Goal: Transaction & Acquisition: Purchase product/service

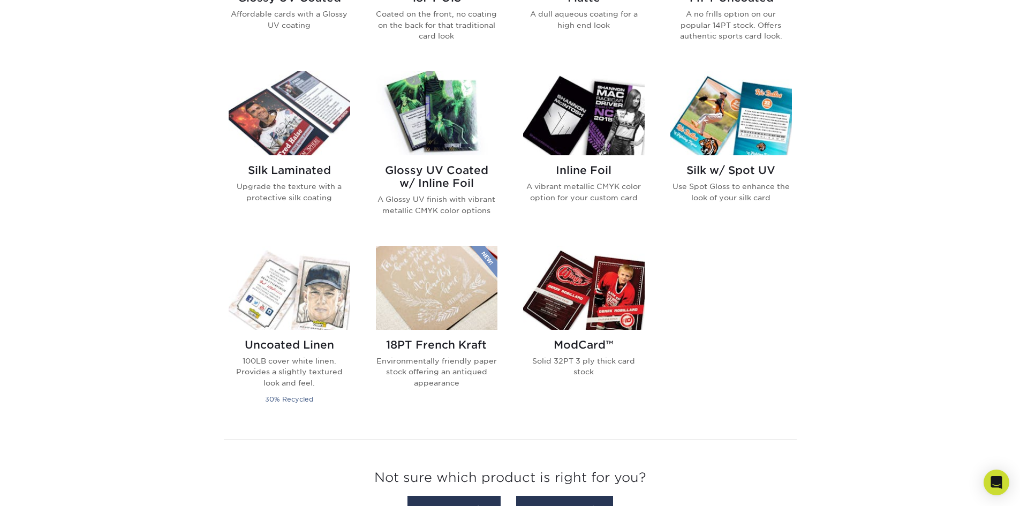
scroll to position [535, 0]
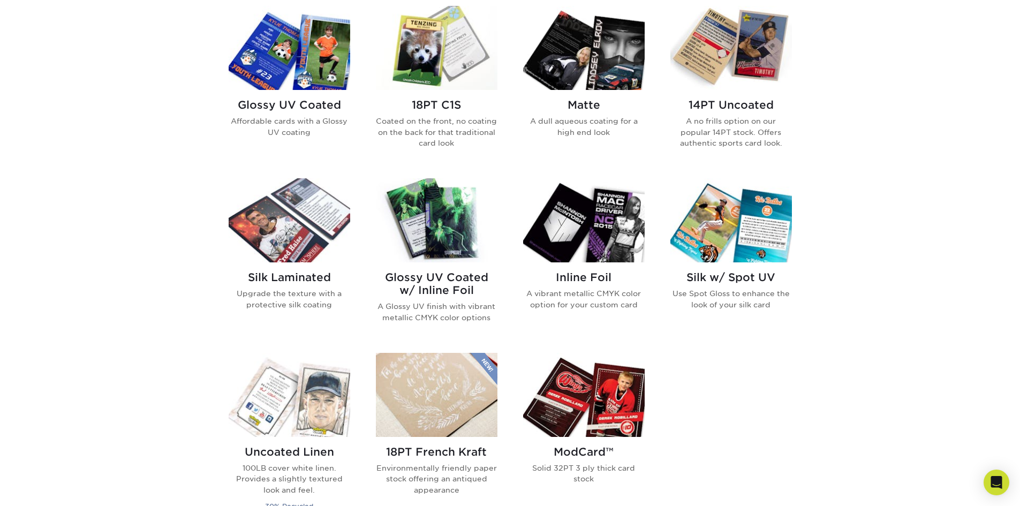
click at [737, 245] on img at bounding box center [731, 220] width 122 height 84
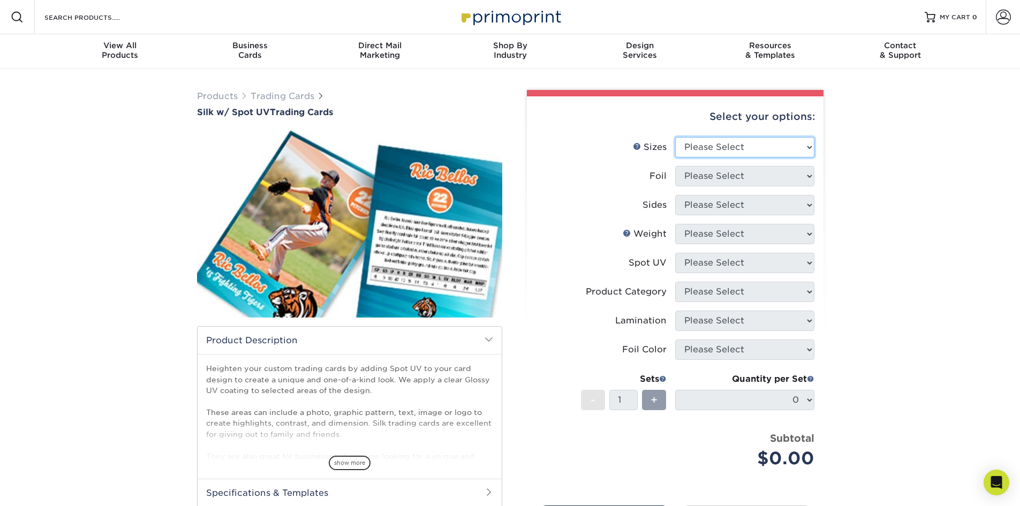
click at [726, 148] on select "Please Select 2.5" x 3.5"" at bounding box center [744, 147] width 139 height 20
select select "2.50x3.50"
click at [675, 137] on select "Please Select 2.5" x 3.5"" at bounding box center [744, 147] width 139 height 20
click at [717, 174] on select "Please Select No Yes" at bounding box center [744, 176] width 139 height 20
select select "0"
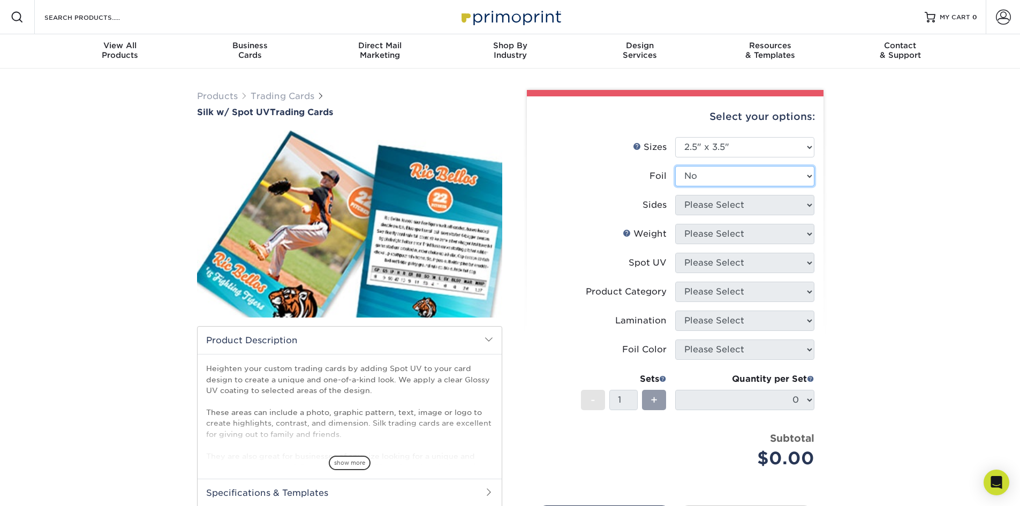
click at [675, 166] on select "Please Select No Yes" at bounding box center [744, 176] width 139 height 20
click at [713, 205] on select "Please Select Print Both Sides Print Front Only" at bounding box center [744, 205] width 139 height 20
select select "13abbda7-1d64-4f25-8bb2-c179b224825d"
click at [675, 195] on select "Please Select Print Both Sides Print Front Only" at bounding box center [744, 205] width 139 height 20
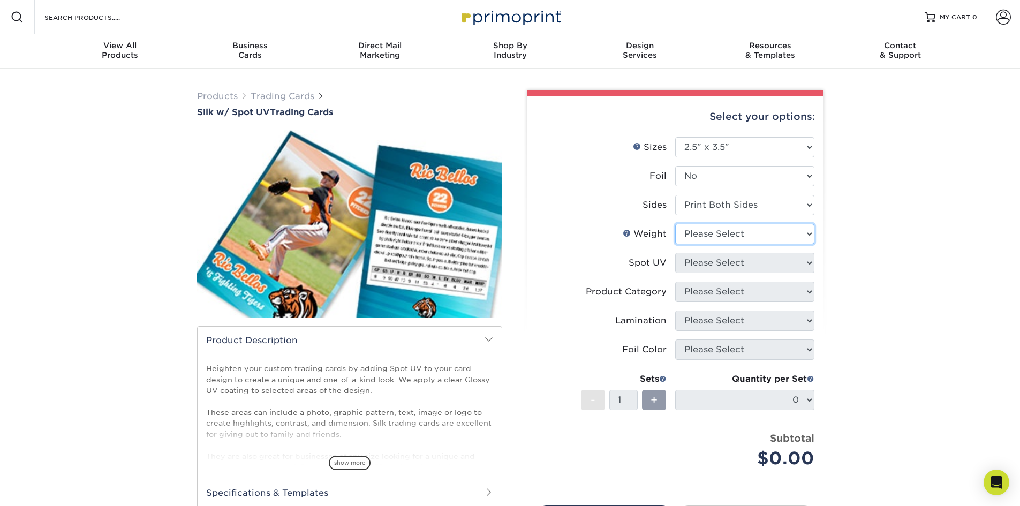
click at [718, 232] on select "Please Select 16PT" at bounding box center [744, 234] width 139 height 20
select select "16PT"
click at [675, 224] on select "Please Select 16PT" at bounding box center [744, 234] width 139 height 20
click at [715, 259] on select "Please Select Front and Back (Both Sides) Front Only Back Only" at bounding box center [744, 263] width 139 height 20
select select "0"
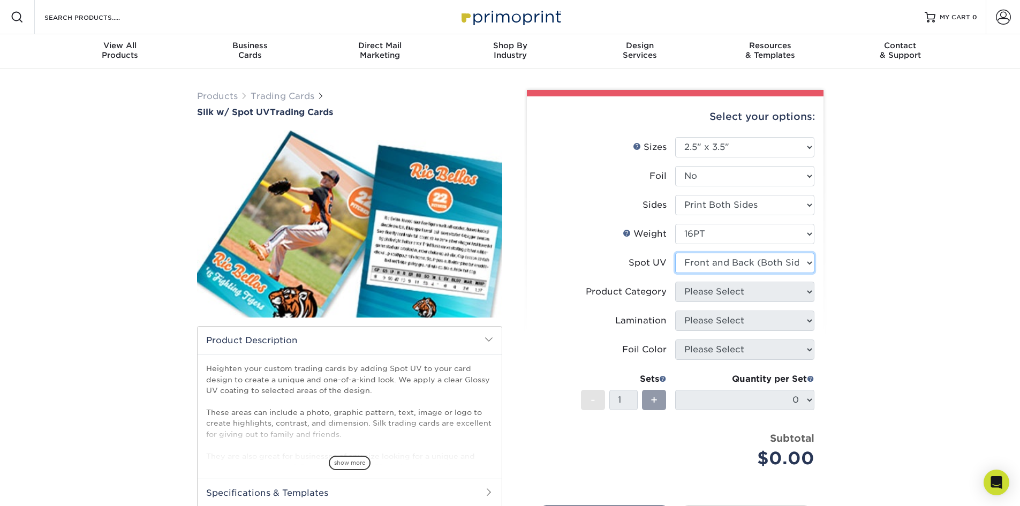
click at [675, 253] on select "Please Select Front and Back (Both Sides) Front Only Back Only" at bounding box center [744, 263] width 139 height 20
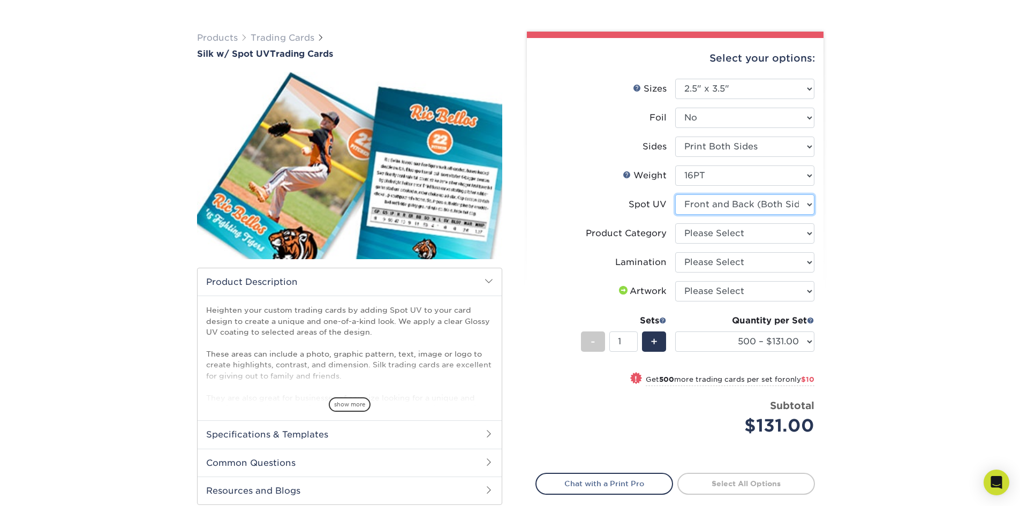
scroll to position [107, 0]
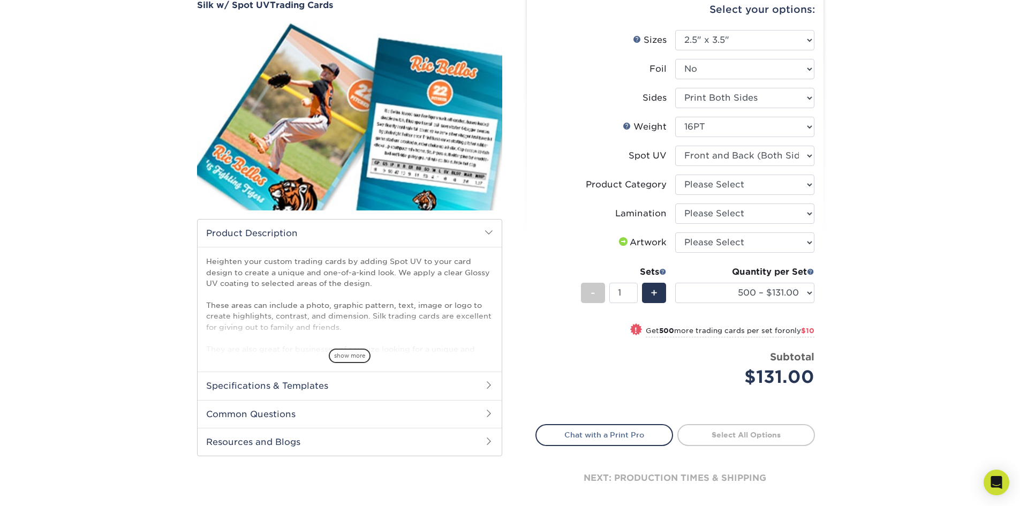
click at [495, 232] on h2 "Product Description" at bounding box center [350, 233] width 304 height 27
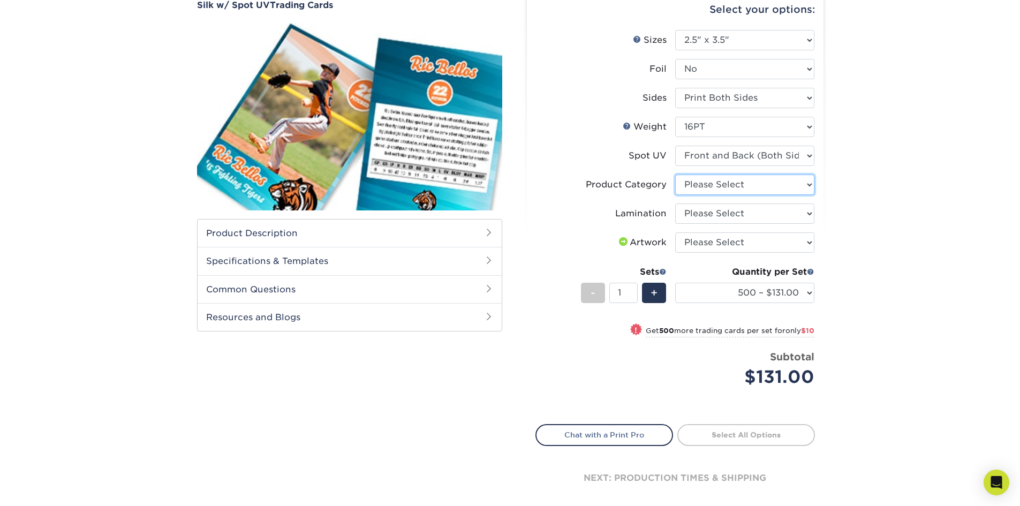
click at [726, 184] on select "Please Select Trading Cards" at bounding box center [744, 185] width 139 height 20
select select "c2f9bce9-36c2-409d-b101-c29d9d031e18"
click at [675, 175] on select "Please Select Trading Cards" at bounding box center [744, 185] width 139 height 20
click at [767, 296] on select "500 – $131.00 1000 – $141.00 2500 – $339.00 5000 – $568.00 10000 – $1024.00" at bounding box center [744, 293] width 139 height 20
click at [767, 292] on select "500 – $131.00 1000 – $141.00 2500 – $339.00 5000 – $568.00 10000 – $1024.00" at bounding box center [744, 293] width 139 height 20
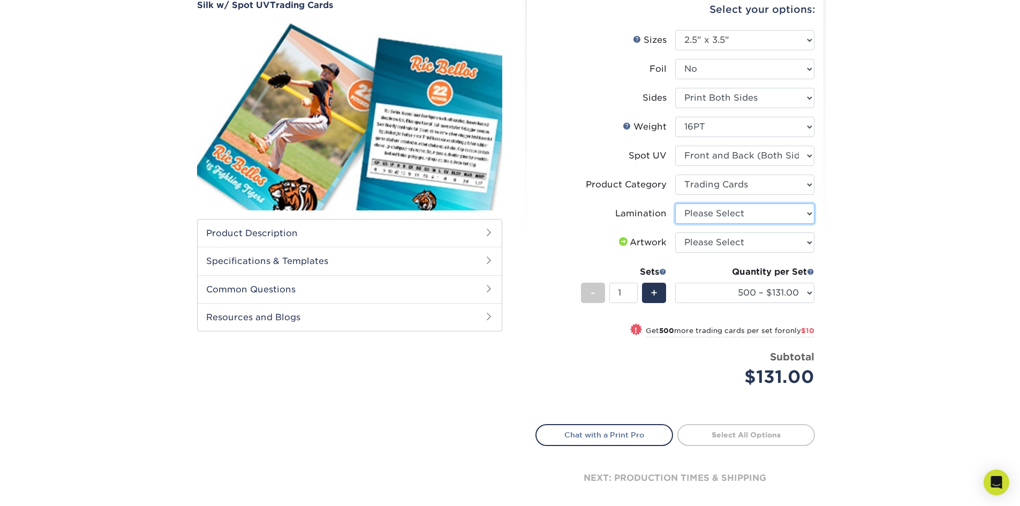
click at [735, 212] on select "Please Select Silk" at bounding box center [744, 213] width 139 height 20
select select "ccacb42f-45f7-42d3-bbd3-7c8421cf37f0"
click at [675, 203] on select "Please Select Silk" at bounding box center [744, 213] width 139 height 20
click at [737, 240] on select "Please Select I will upload files I need a design - $100" at bounding box center [744, 242] width 139 height 20
select select "upload"
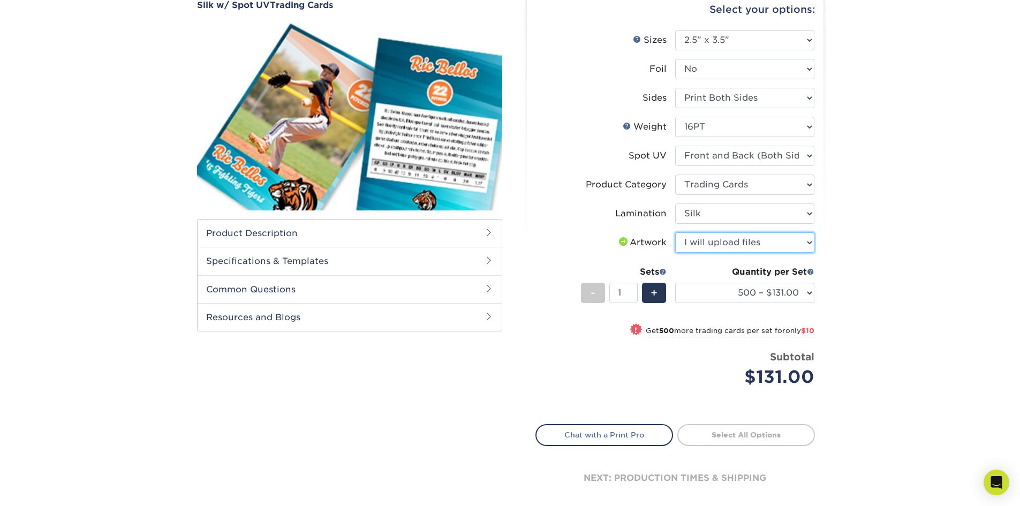
click at [675, 232] on select "Please Select I will upload files I need a design - $100" at bounding box center [744, 242] width 139 height 20
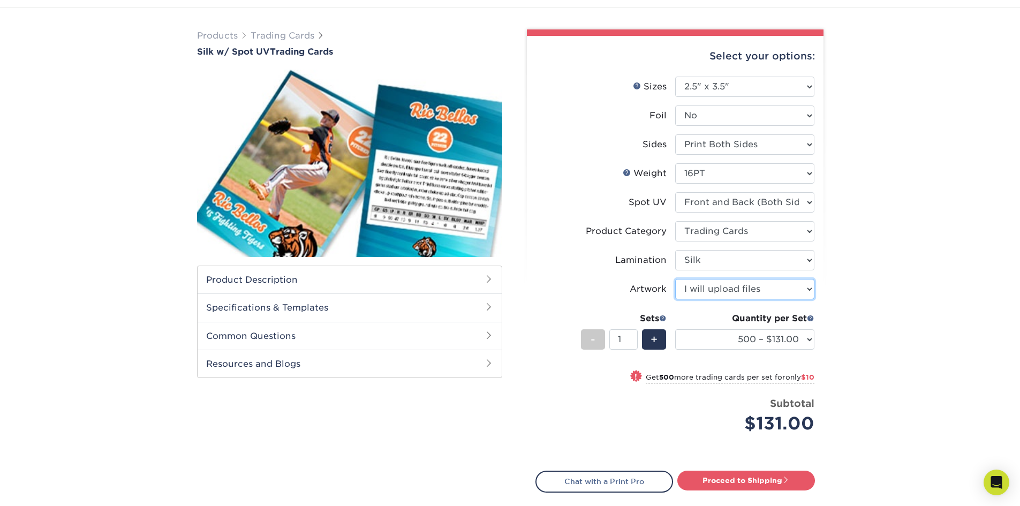
scroll to position [0, 0]
